Goal: Information Seeking & Learning: Learn about a topic

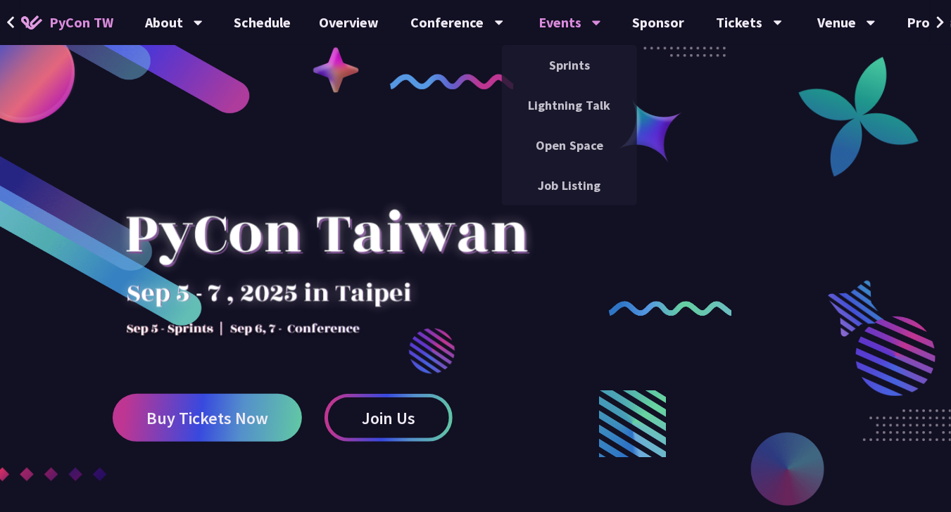
click at [203, 20] on div "Events" at bounding box center [174, 22] width 58 height 45
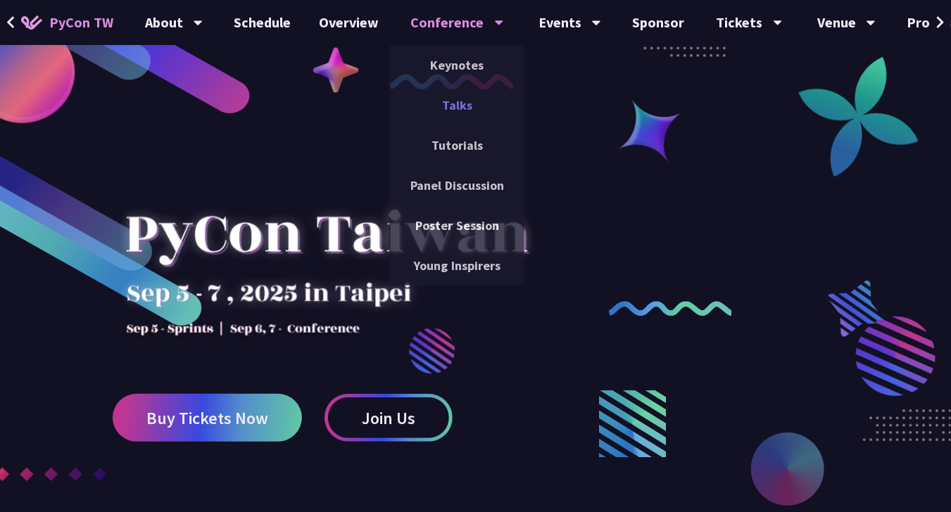
click at [451, 105] on link "Talks" at bounding box center [456, 105] width 135 height 33
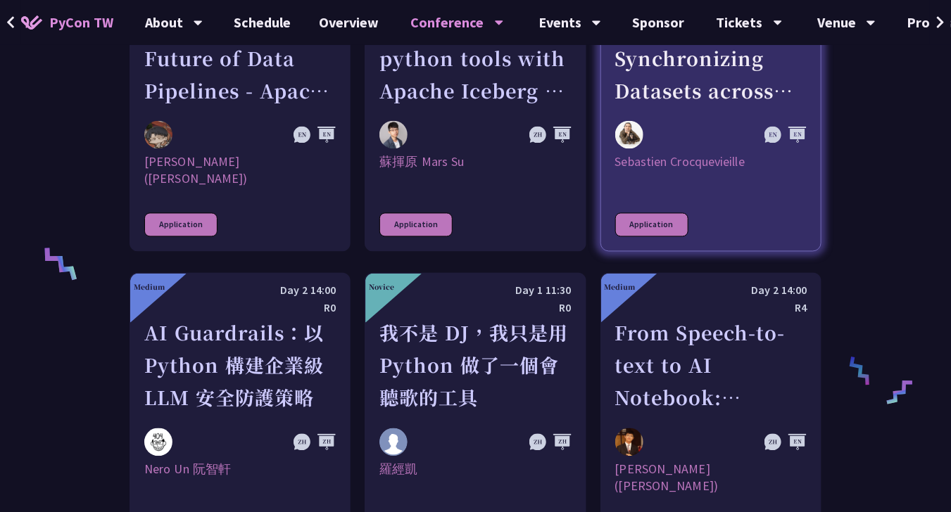
scroll to position [4002, 0]
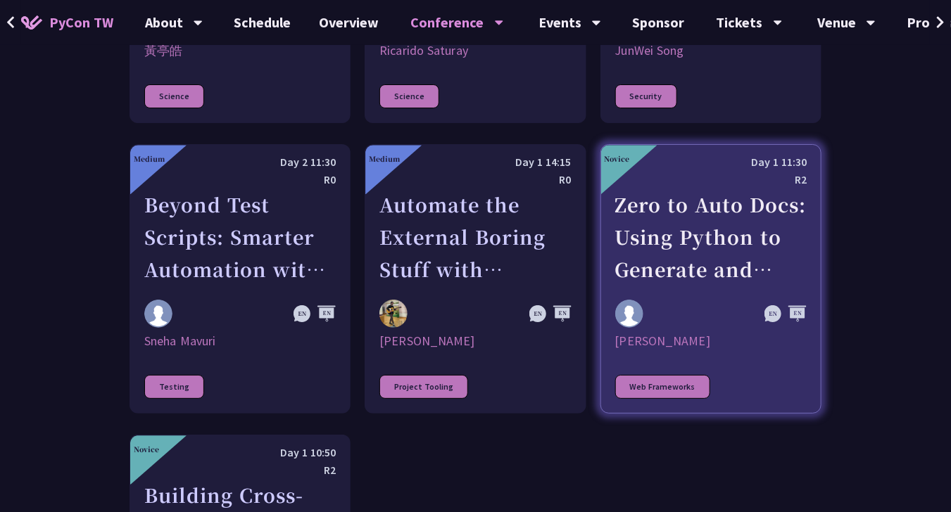
click at [705, 191] on div "Zero to Auto Docs: Using Python to Generate and Deploy Static Sites" at bounding box center [710, 237] width 191 height 97
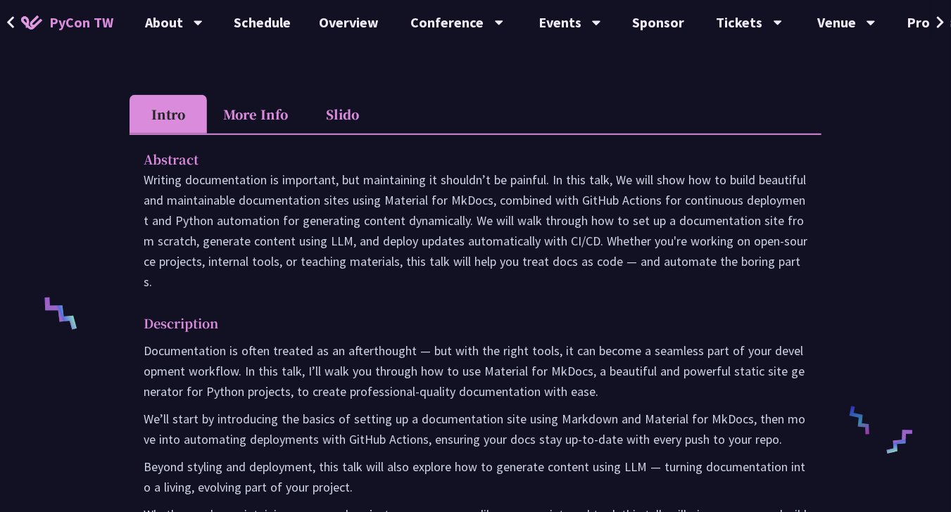
scroll to position [282, 0]
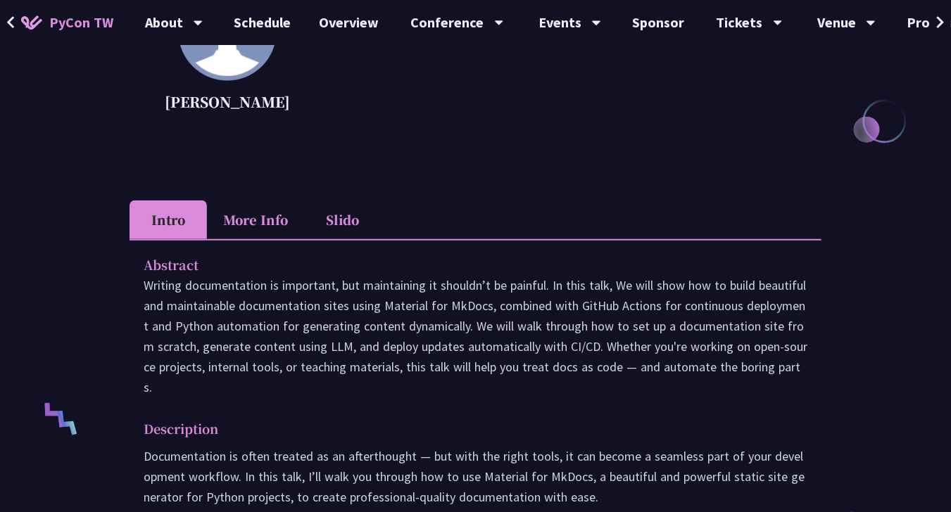
click at [256, 218] on li "More Info" at bounding box center [255, 220] width 97 height 39
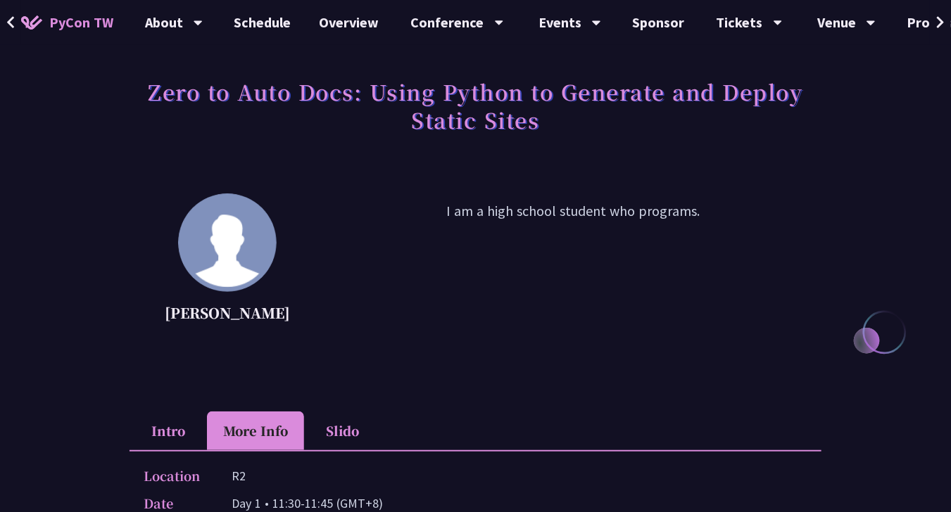
scroll to position [0, 0]
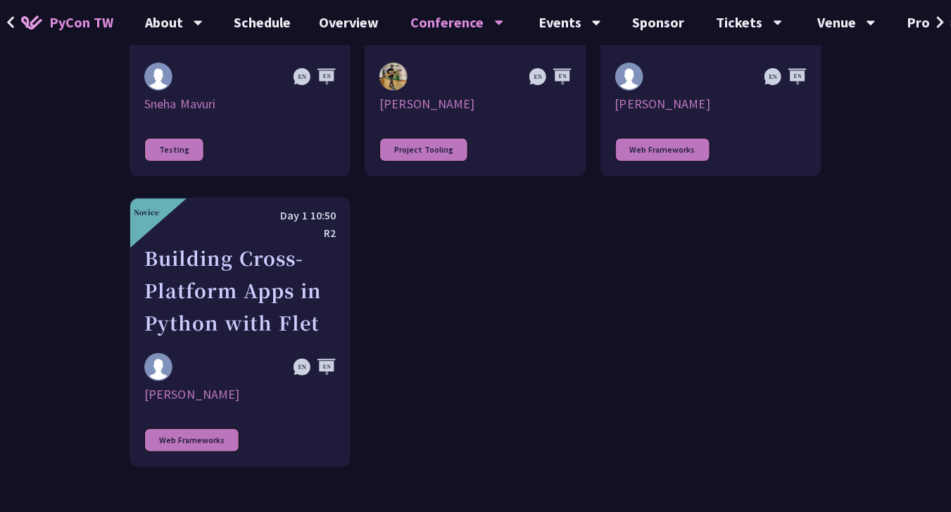
scroll to position [4257, 0]
